Goal: Task Accomplishment & Management: Complete application form

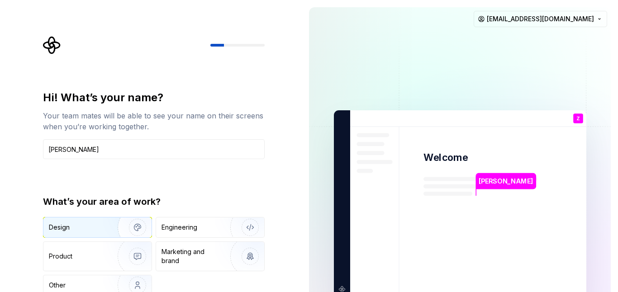
type input "[PERSON_NAME]"
click at [90, 230] on div "Design" at bounding box center [77, 227] width 57 height 9
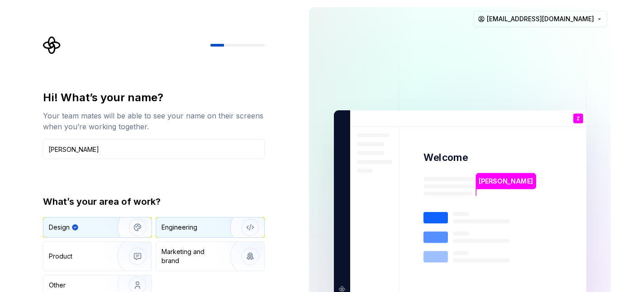
click at [215, 223] on img "button" at bounding box center [244, 227] width 58 height 61
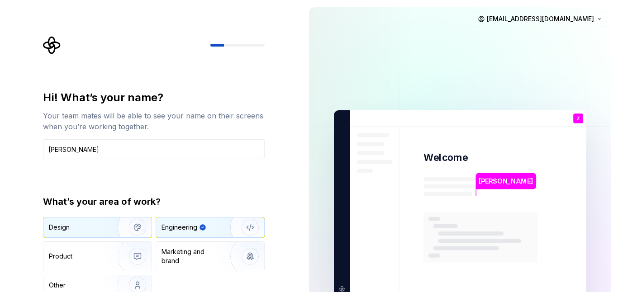
click at [95, 231] on div "Design" at bounding box center [77, 227] width 57 height 9
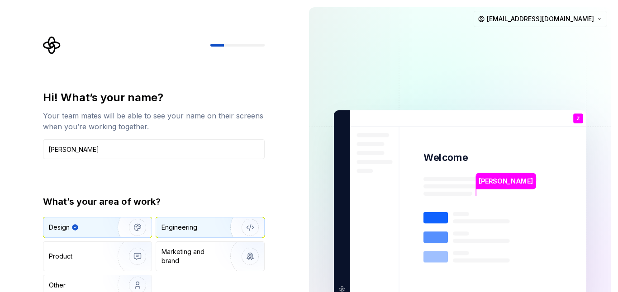
click at [182, 224] on div "Engineering" at bounding box center [179, 227] width 36 height 9
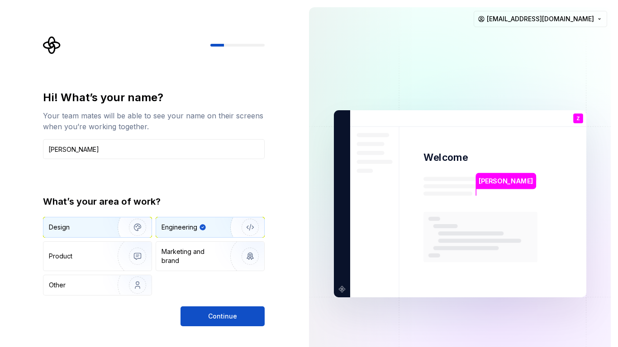
click at [134, 222] on img "button" at bounding box center [132, 227] width 58 height 61
click at [177, 224] on div "Engineering" at bounding box center [179, 227] width 36 height 9
click at [212, 292] on span "Continue" at bounding box center [222, 316] width 29 height 9
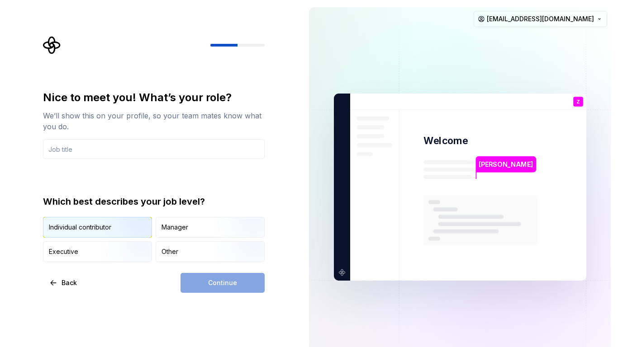
click at [94, 226] on div "Individual contributor" at bounding box center [80, 227] width 62 height 9
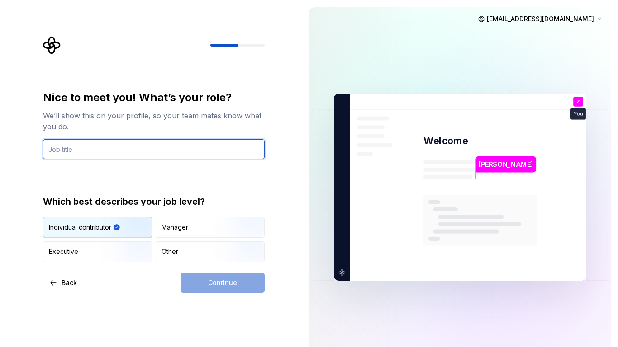
click at [109, 153] on input "text" at bounding box center [154, 149] width 222 height 20
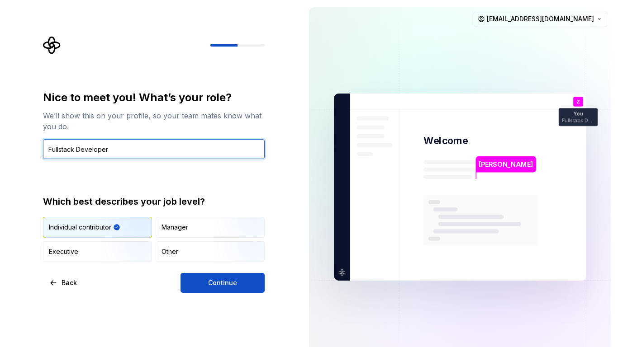
type input "Fullstack Developer"
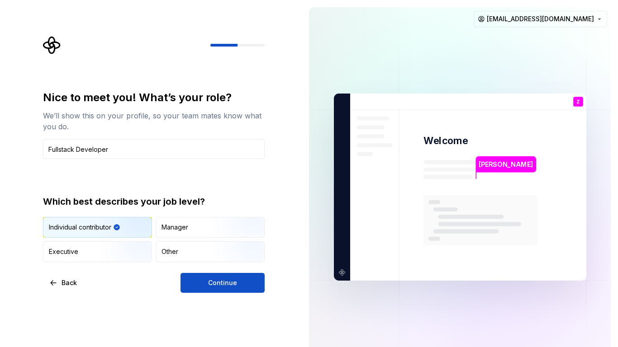
click at [230, 292] on div "Nice to meet you! What’s your role? We’ll show this on your profile, so your te…" at bounding box center [151, 187] width 302 height 374
click at [232, 291] on button "Continue" at bounding box center [222, 283] width 84 height 20
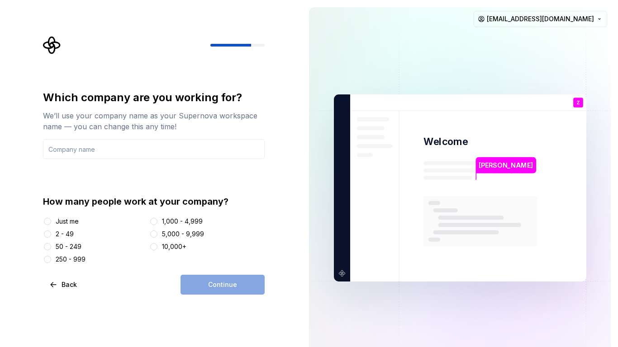
click at [80, 217] on div "Just me" at bounding box center [94, 221] width 103 height 9
click at [79, 218] on div "Just me" at bounding box center [67, 221] width 23 height 9
click at [51, 218] on button "Just me" at bounding box center [47, 221] width 7 height 7
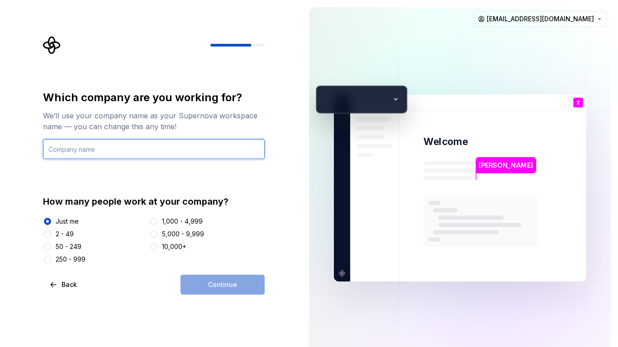
click at [101, 149] on input "text" at bounding box center [154, 149] width 222 height 20
type input "rtywd"
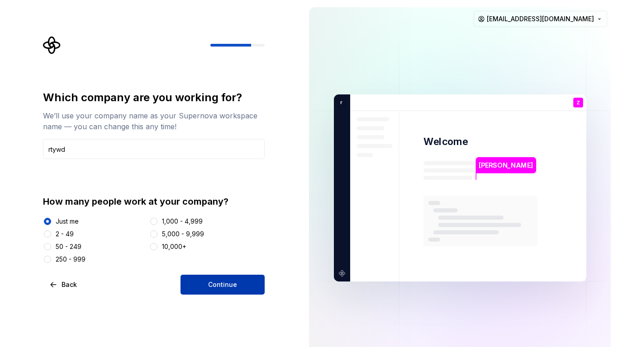
click at [228, 287] on span "Continue" at bounding box center [222, 284] width 29 height 9
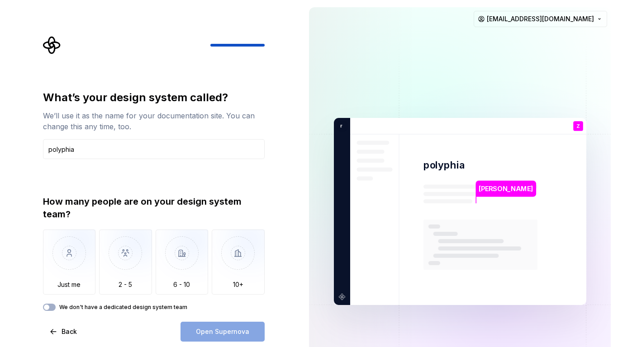
type input "polyphia"
click at [40, 242] on div "What’s your design system called? We’ll use it as the name for your documentati…" at bounding box center [157, 189] width 238 height 306
click at [61, 248] on img "button" at bounding box center [69, 260] width 53 height 61
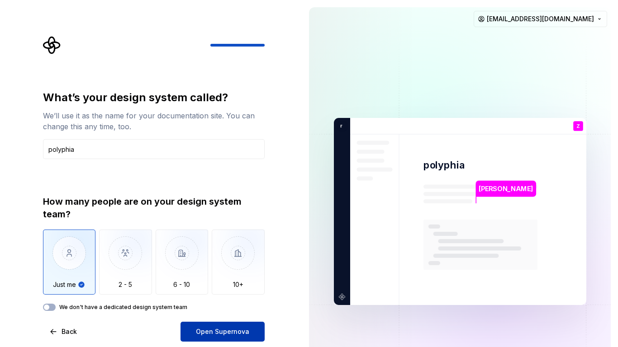
click at [211, 292] on button "Open Supernova" at bounding box center [222, 332] width 84 height 20
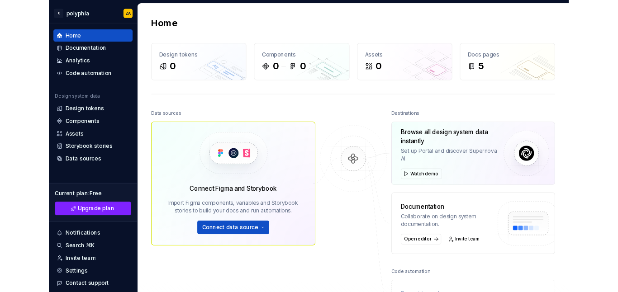
scroll to position [176, 0]
